Goal: Information Seeking & Learning: Find specific fact

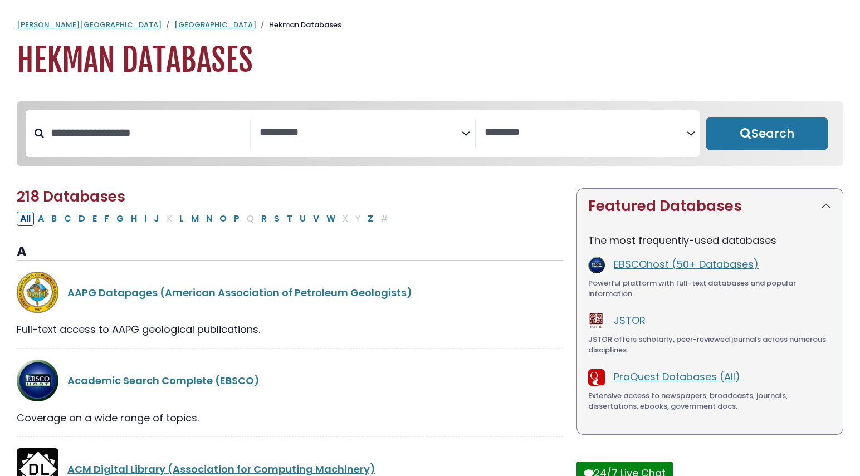
select select "Database Subject Filter"
select select "Database Vendors Filter"
click at [131, 134] on input "Search database by title or keyword" at bounding box center [147, 133] width 206 height 18
click at [295, 129] on textarea "Search" at bounding box center [361, 133] width 202 height 12
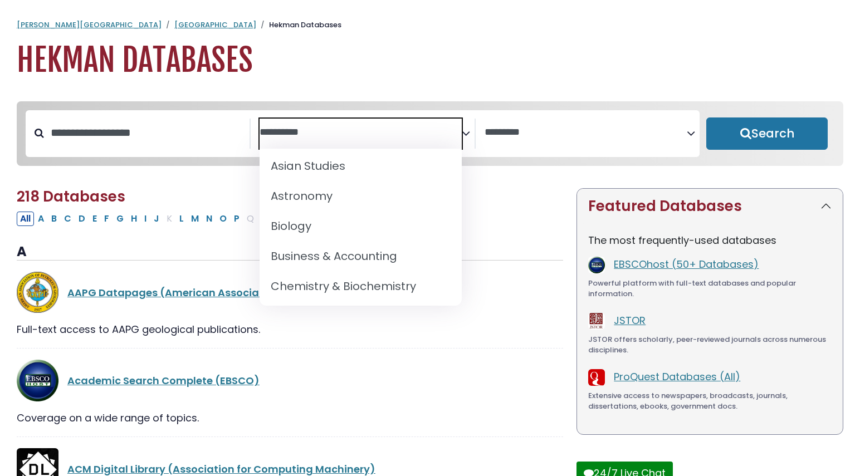
scroll to position [87, 0]
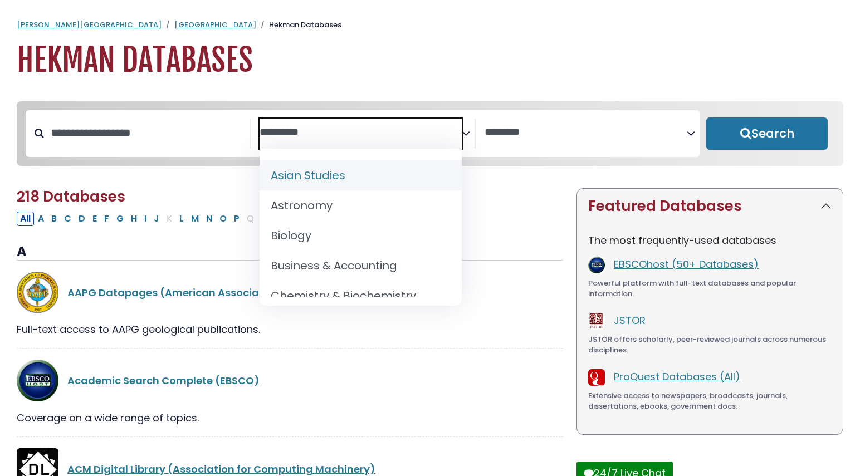
click at [329, 128] on textarea "Search" at bounding box center [361, 133] width 202 height 12
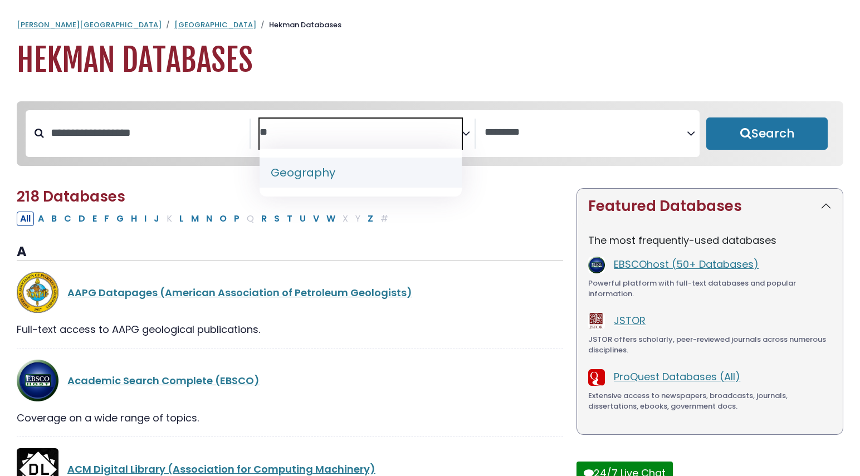
type textarea "*"
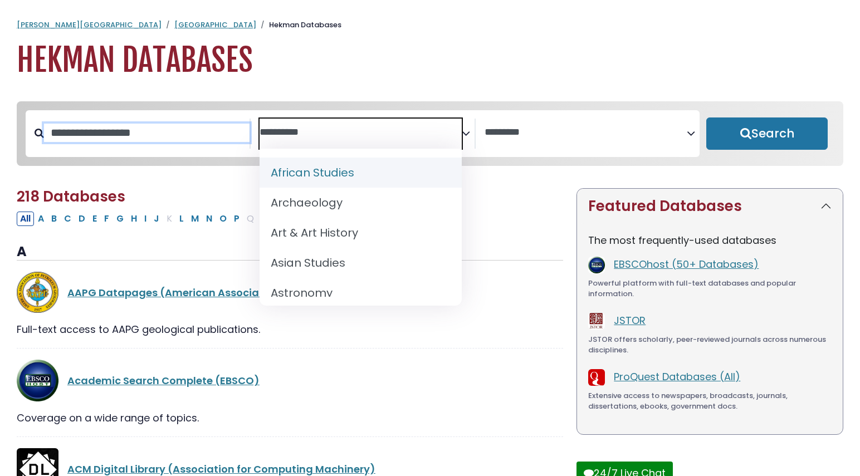
click at [170, 135] on input "Search database by title or keyword" at bounding box center [147, 133] width 206 height 18
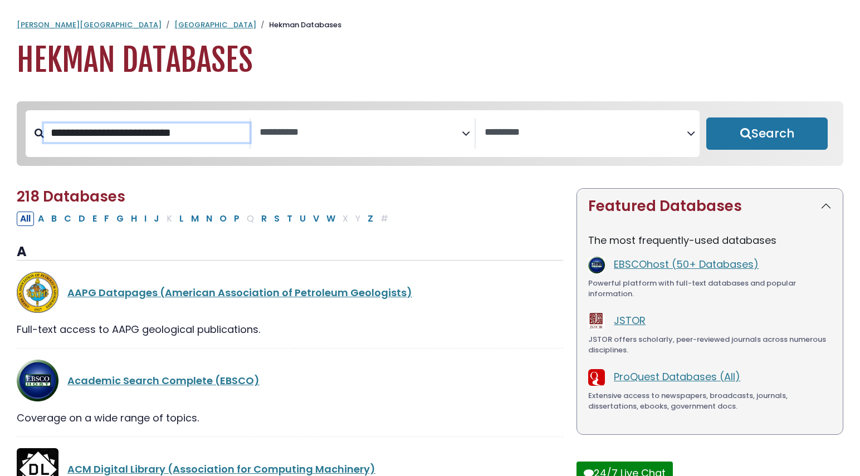
type input "**********"
click at [706, 118] on button "Search" at bounding box center [766, 134] width 121 height 32
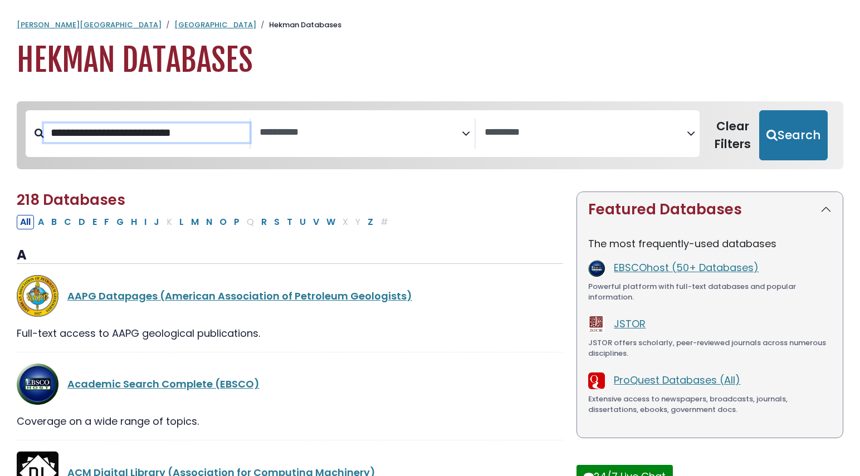
select select "Database Subject Filter"
select select "Database Vendors Filter"
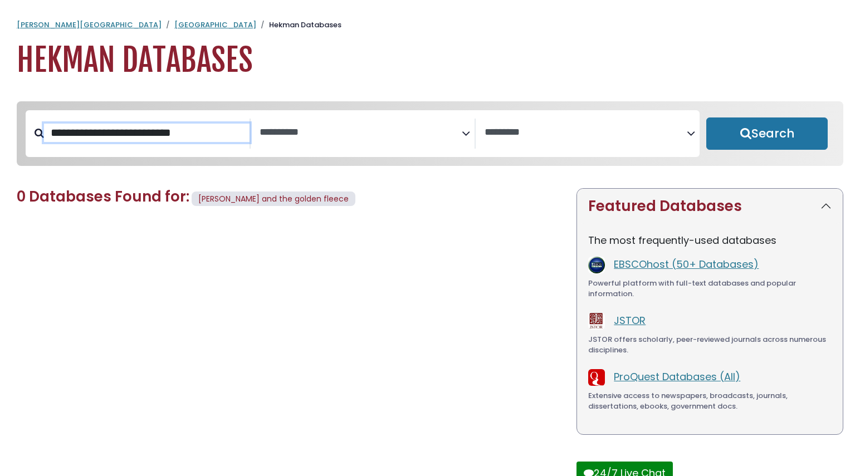
select select "Database Subject Filter"
select select "Database Vendors Filter"
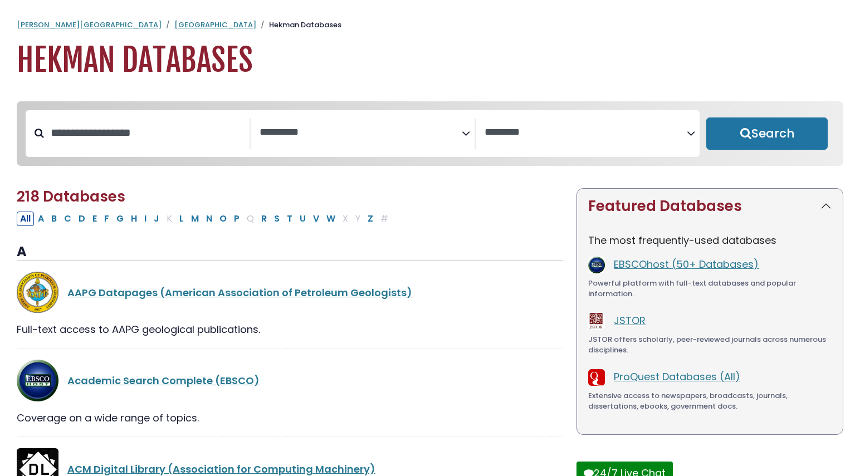
click at [67, 340] on div "AAPG Datapages (American Association of Petroleum Geologists) Full-text access …" at bounding box center [290, 310] width 546 height 77
click at [70, 336] on div "Full-text access to AAPG geological publications." at bounding box center [290, 329] width 546 height 15
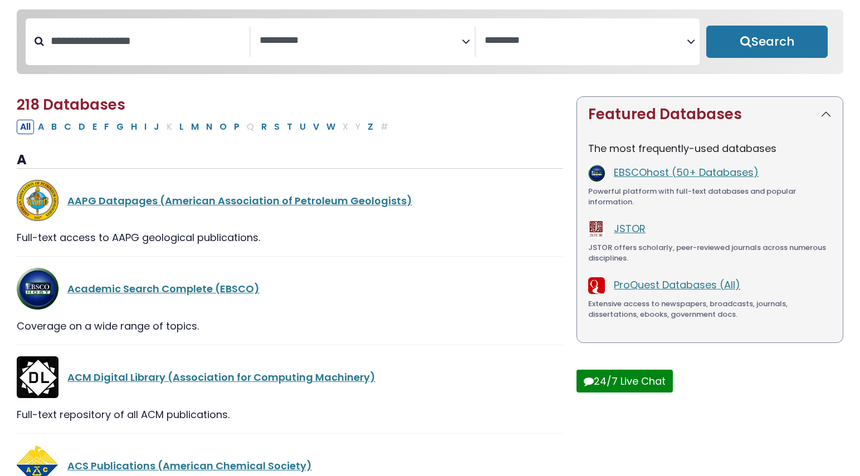
scroll to position [92, 0]
